Goal: Find specific page/section: Find specific page/section

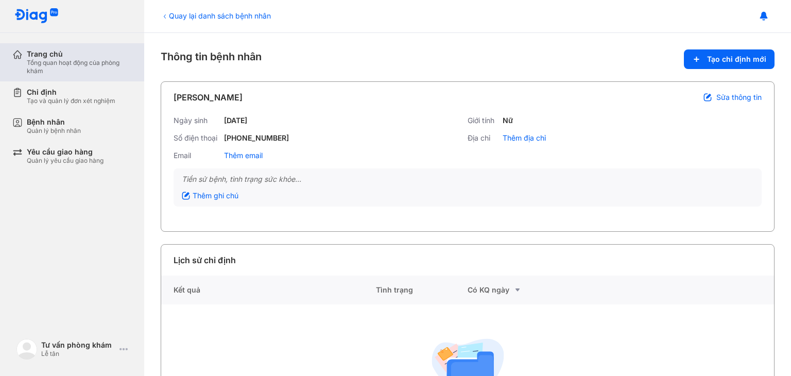
scroll to position [81, 0]
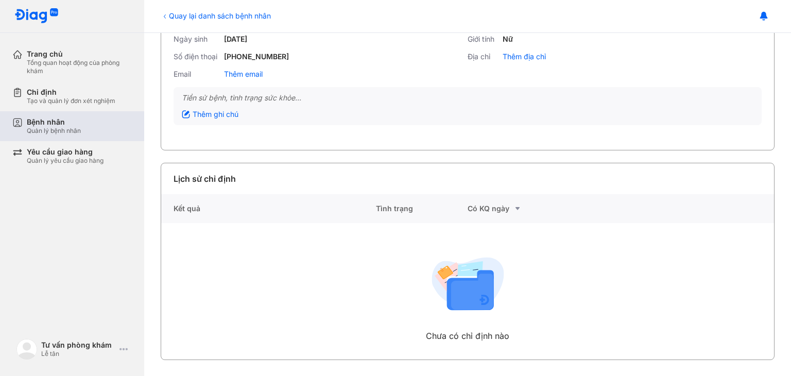
click at [55, 114] on div "Bệnh nhân Quản lý bệnh nhân" at bounding box center [78, 126] width 132 height 30
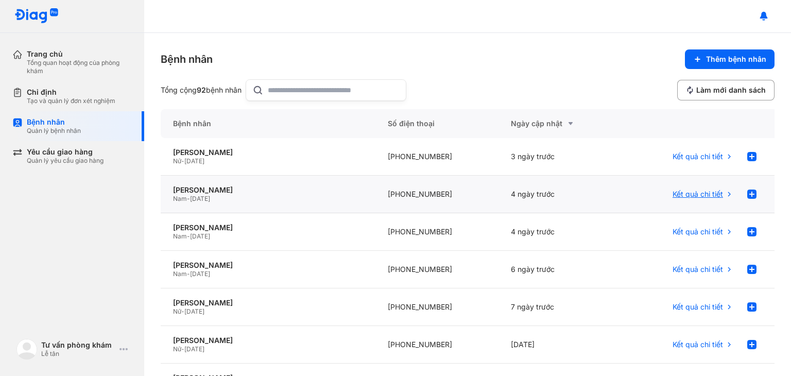
click at [713, 195] on span "Kết quả chi tiết" at bounding box center [697, 193] width 50 height 9
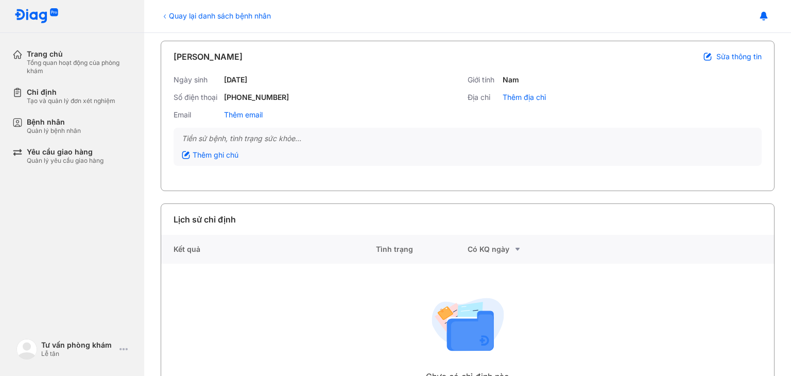
scroll to position [81, 0]
